Goal: Task Accomplishment & Management: Manage account settings

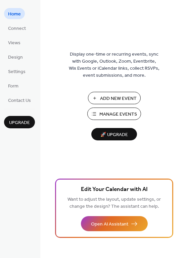
click at [106, 113] on span "Manage Events" at bounding box center [118, 114] width 38 height 7
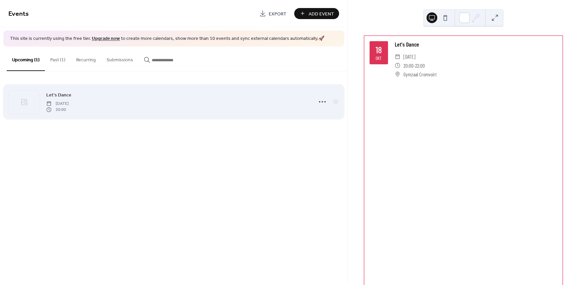
click at [53, 112] on span "20:00" at bounding box center [57, 110] width 22 height 6
click at [47, 109] on icon at bounding box center [48, 109] width 5 height 5
click at [326, 102] on icon at bounding box center [322, 101] width 11 height 11
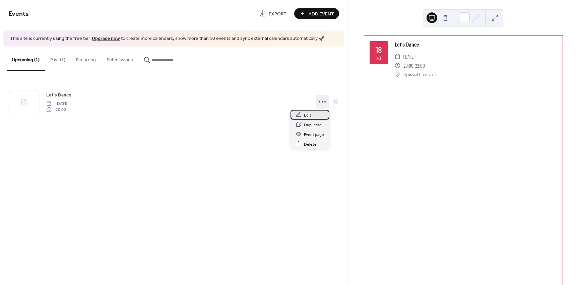
click at [311, 114] on div "Edit" at bounding box center [309, 115] width 39 height 10
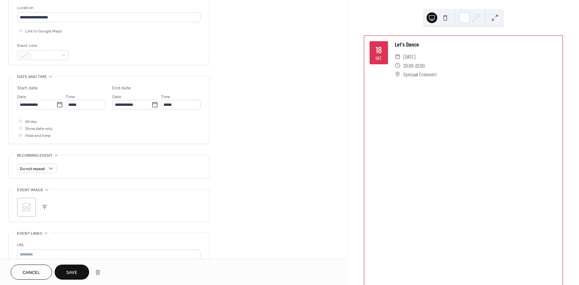
scroll to position [168, 0]
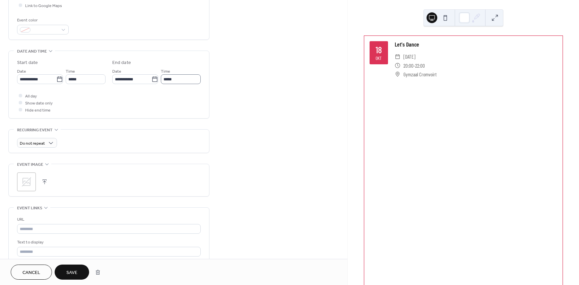
type input "**********"
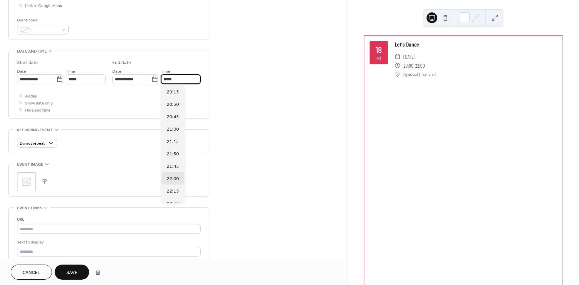
click at [166, 80] on input "*****" at bounding box center [181, 79] width 40 height 10
click at [122, 77] on input "**********" at bounding box center [131, 79] width 39 height 10
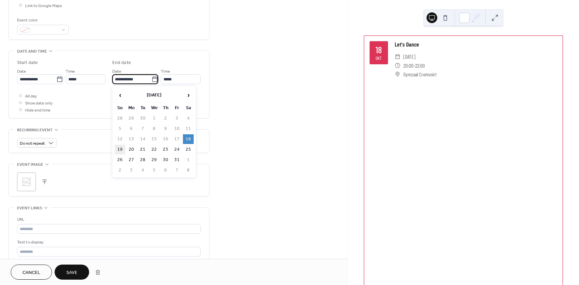
click at [120, 150] on td "19" at bounding box center [120, 150] width 11 height 10
type input "**********"
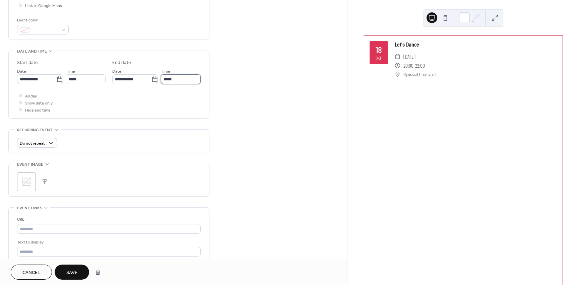
click at [167, 80] on input "*****" at bounding box center [181, 79] width 40 height 10
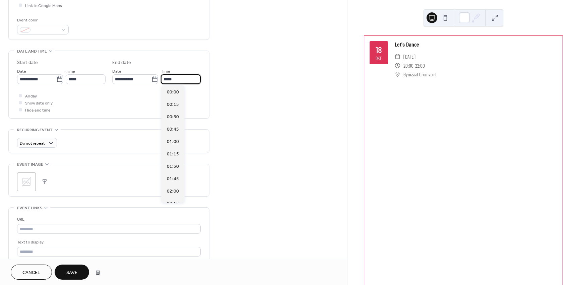
scroll to position [1073, 0]
drag, startPoint x: 174, startPoint y: 79, endPoint x: 152, endPoint y: 74, distance: 22.7
click at [152, 74] on div "**********" at bounding box center [156, 75] width 88 height 17
click at [167, 89] on span "00:00" at bounding box center [173, 92] width 12 height 7
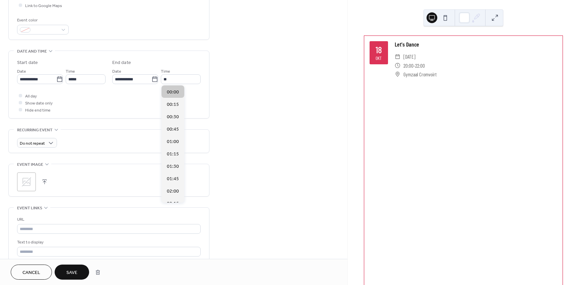
type input "*****"
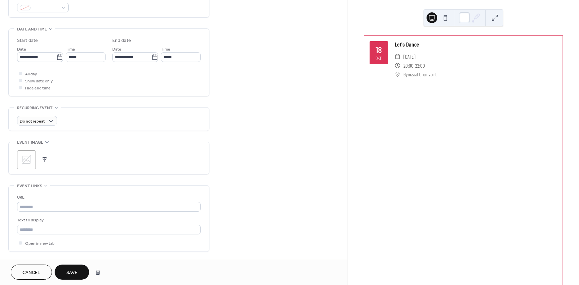
scroll to position [201, 0]
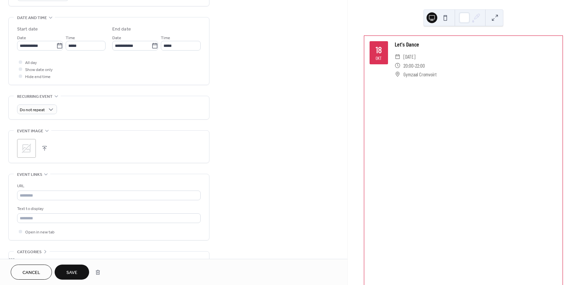
click at [22, 143] on icon at bounding box center [26, 148] width 11 height 11
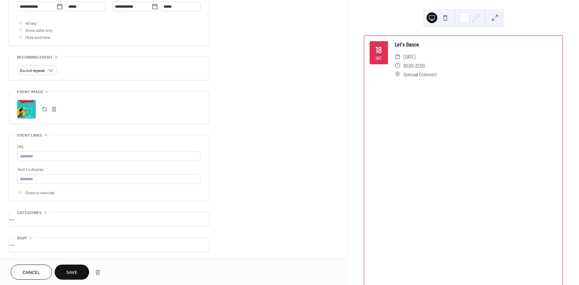
click at [74, 276] on span "Save" at bounding box center [71, 272] width 11 height 7
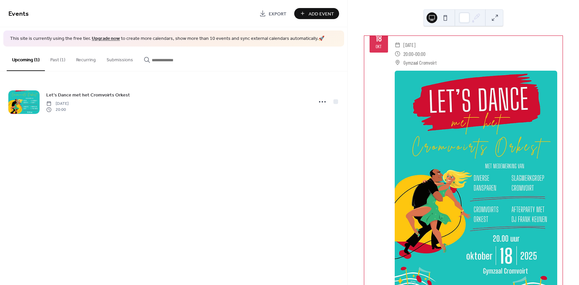
scroll to position [34, 0]
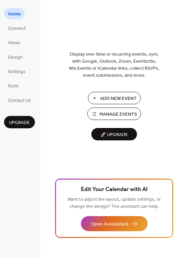
click at [103, 118] on span "Manage Events" at bounding box center [118, 114] width 38 height 7
click at [17, 57] on span "Design" at bounding box center [15, 57] width 15 height 7
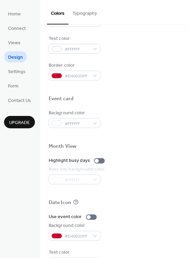
scroll to position [268, 0]
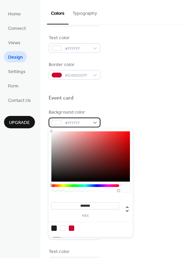
click at [94, 120] on div "#FFFFFF" at bounding box center [75, 123] width 52 height 10
click at [72, 230] on div at bounding box center [71, 227] width 5 height 5
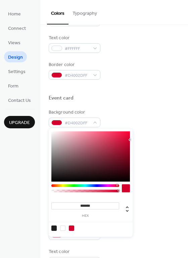
click at [61, 227] on div at bounding box center [62, 227] width 5 height 5
type input "*******"
click at [61, 227] on div at bounding box center [62, 227] width 5 height 5
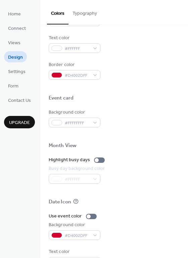
click at [144, 173] on div "Busy day background color #FFFFFF" at bounding box center [114, 174] width 131 height 18
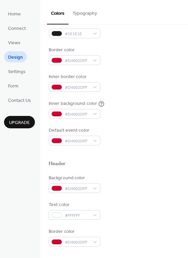
scroll to position [86, 0]
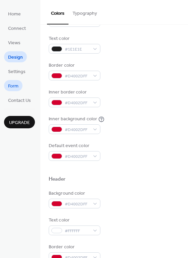
click at [12, 85] on span "Form" at bounding box center [13, 86] width 10 height 7
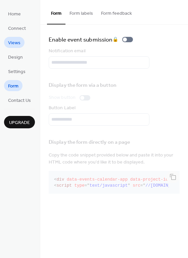
click at [9, 41] on span "Views" at bounding box center [14, 43] width 12 height 7
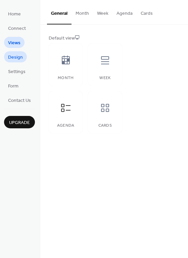
click at [16, 58] on span "Design" at bounding box center [15, 57] width 15 height 7
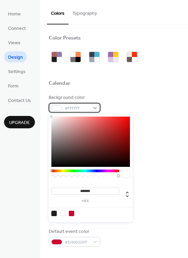
click at [98, 109] on div "#FFFFFF" at bounding box center [75, 108] width 52 height 10
click at [125, 176] on div at bounding box center [126, 174] width 8 height 8
drag, startPoint x: 117, startPoint y: 175, endPoint x: 133, endPoint y: 178, distance: 15.7
click at [133, 178] on body "Home Connect Views Design Settings Form Contact Us Upgrade Design Upgrade Color…" at bounding box center [94, 129] width 188 height 258
click at [125, 172] on div at bounding box center [126, 174] width 8 height 8
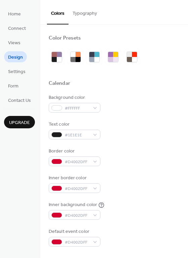
click at [154, 161] on div "Border color #D4002DFF" at bounding box center [114, 157] width 131 height 18
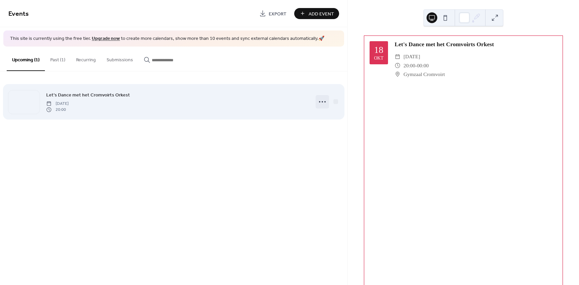
drag, startPoint x: 433, startPoint y: 123, endPoint x: 322, endPoint y: 104, distance: 112.8
click at [322, 104] on icon at bounding box center [322, 101] width 11 height 11
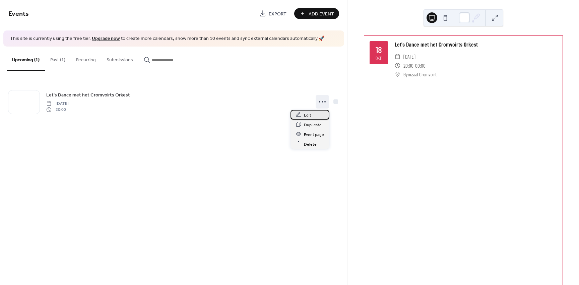
click at [311, 113] on div "Edit" at bounding box center [309, 115] width 39 height 10
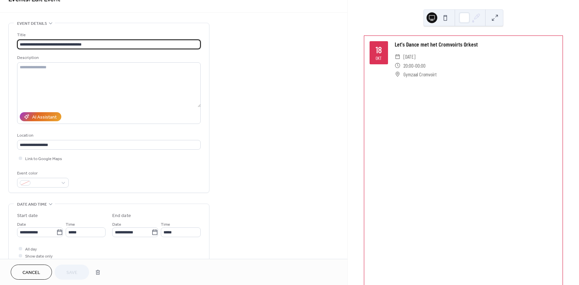
scroll to position [201, 0]
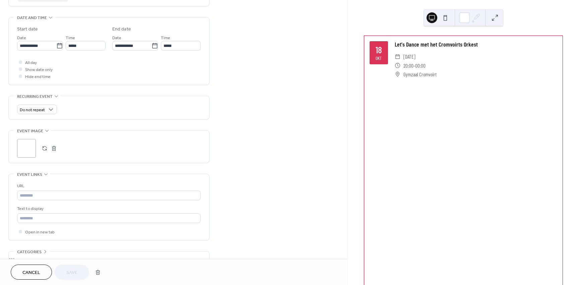
click at [56, 145] on button "button" at bounding box center [53, 148] width 9 height 9
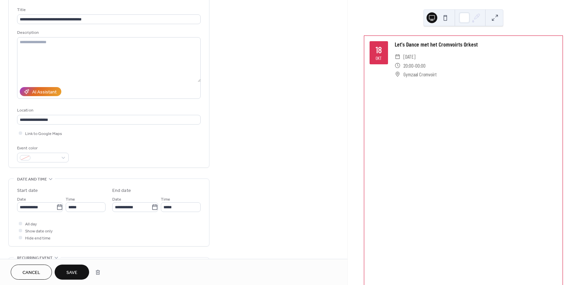
scroll to position [39, 0]
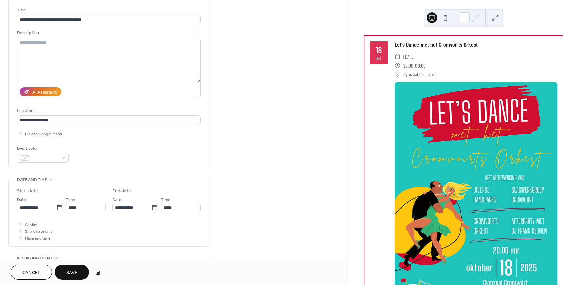
click at [386, 54] on div "18 okt" at bounding box center [379, 52] width 18 height 23
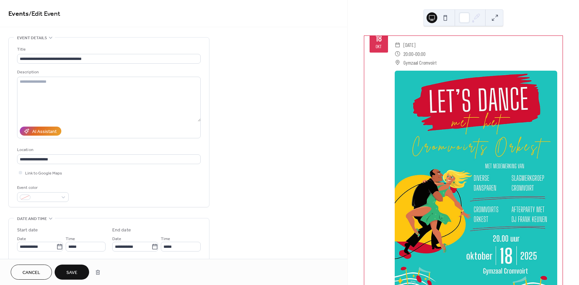
scroll to position [46, 0]
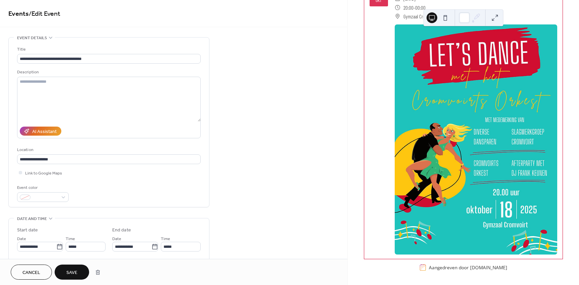
click at [72, 269] on span "Save" at bounding box center [71, 272] width 11 height 7
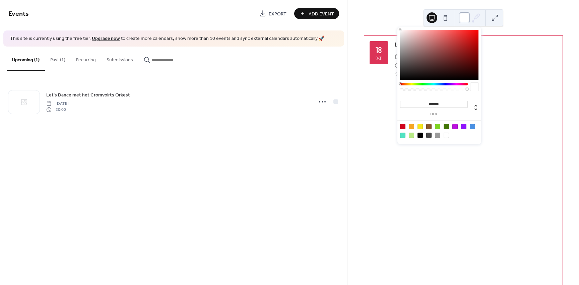
click at [465, 18] on div at bounding box center [464, 17] width 11 height 11
click at [464, 21] on div at bounding box center [464, 17] width 11 height 11
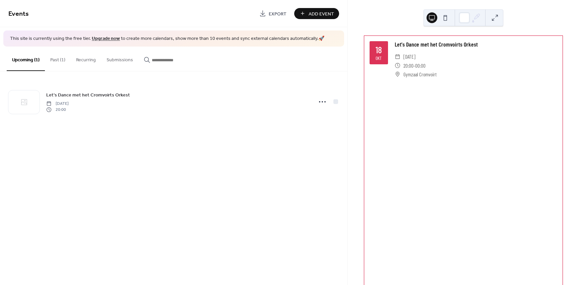
click at [489, 42] on div "Let's Dance met het Cromvoirts Orkest" at bounding box center [476, 44] width 162 height 9
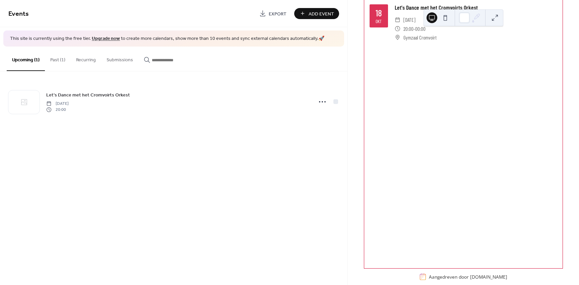
scroll to position [46, 0]
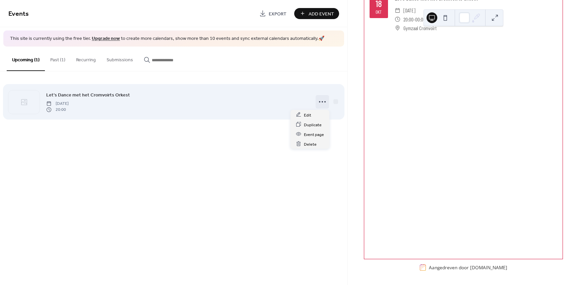
click at [325, 104] on icon at bounding box center [322, 101] width 11 height 11
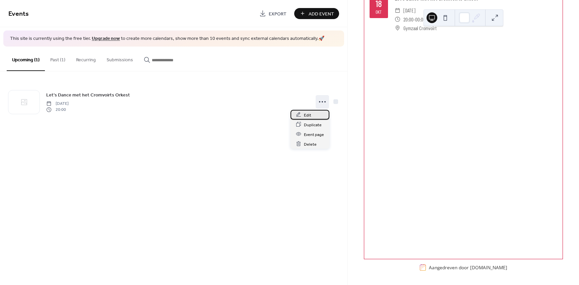
click at [309, 116] on span "Edit" at bounding box center [307, 115] width 7 height 7
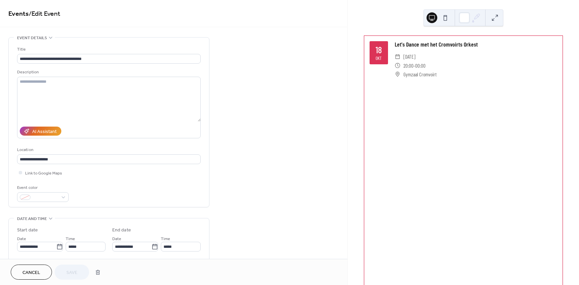
click at [386, 50] on div "18 okt" at bounding box center [379, 52] width 18 height 23
click at [412, 45] on div "Let's Dance met het Cromvoirts Orkest" at bounding box center [476, 44] width 162 height 9
click at [414, 70] on span "Gymzaal Cromvoirt" at bounding box center [419, 74] width 33 height 9
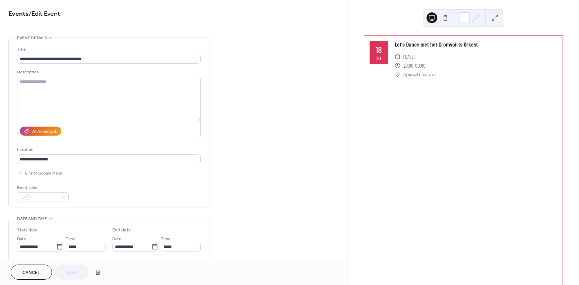
click at [429, 80] on div "18 okt Let's Dance met het Cromvoirts Orkest ​ zaterdag, oktober 18, 2025 ​ 20:…" at bounding box center [463, 62] width 198 height 53
click at [466, 16] on div at bounding box center [464, 17] width 11 height 11
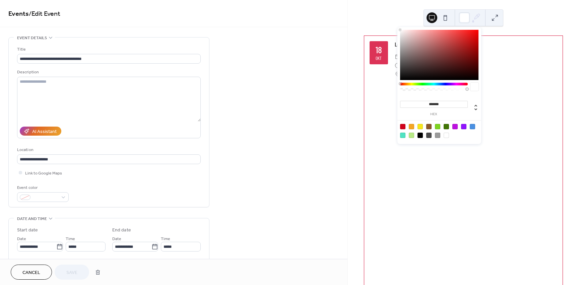
click at [401, 127] on div at bounding box center [402, 126] width 5 height 5
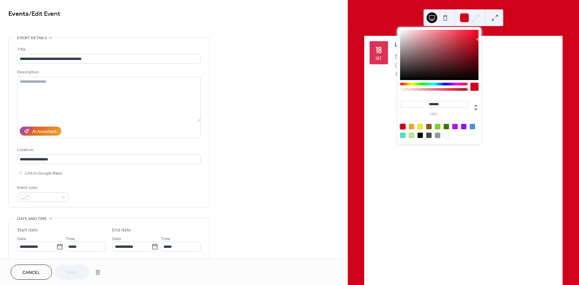
click at [445, 135] on div at bounding box center [446, 135] width 5 height 5
type input "*******"
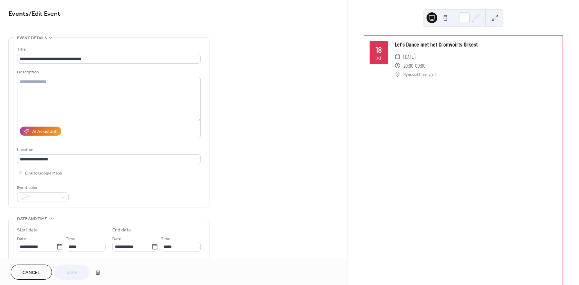
click at [519, 97] on div "18 okt Let's Dance met het Cromvoirts Orkest ​ zaterdag, oktober 18, 2025 ​ 20:…" at bounding box center [463, 170] width 198 height 269
click at [494, 15] on button at bounding box center [494, 17] width 11 height 11
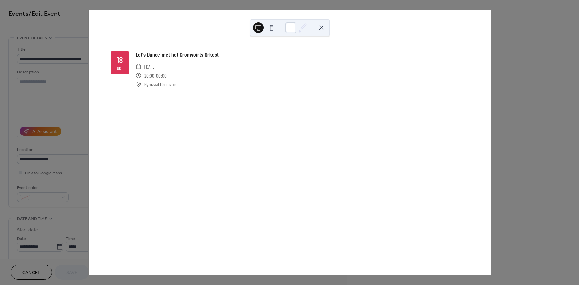
click at [320, 27] on button at bounding box center [321, 27] width 11 height 11
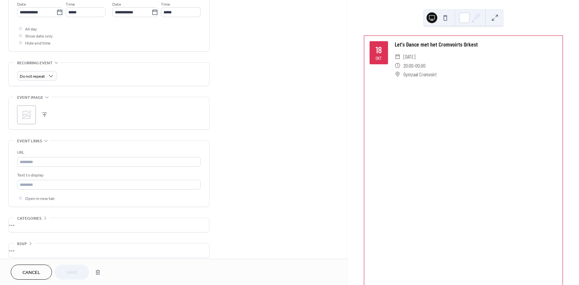
scroll to position [240, 0]
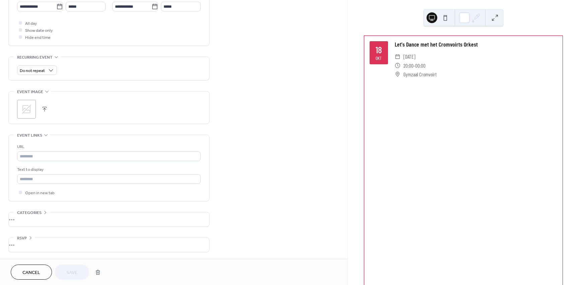
click at [36, 272] on span "Cancel" at bounding box center [31, 272] width 18 height 7
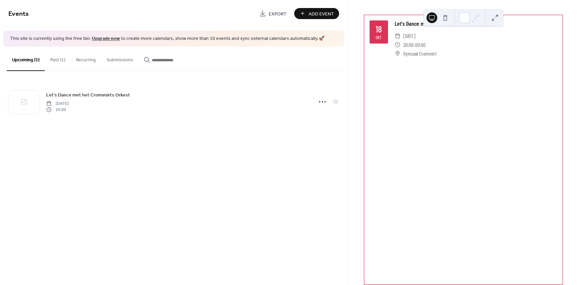
scroll to position [46, 0]
